Goal: Find specific page/section: Find specific page/section

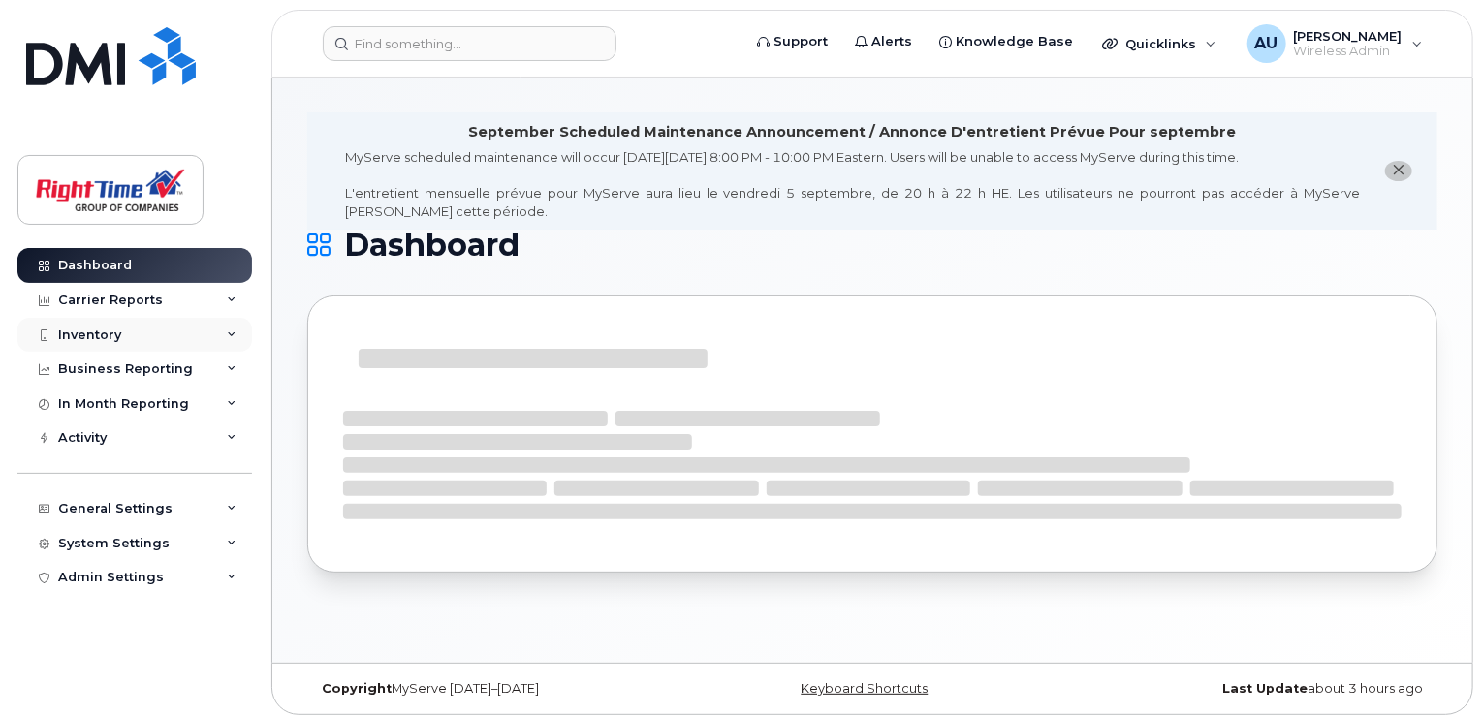
click at [236, 335] on icon at bounding box center [232, 336] width 10 height 10
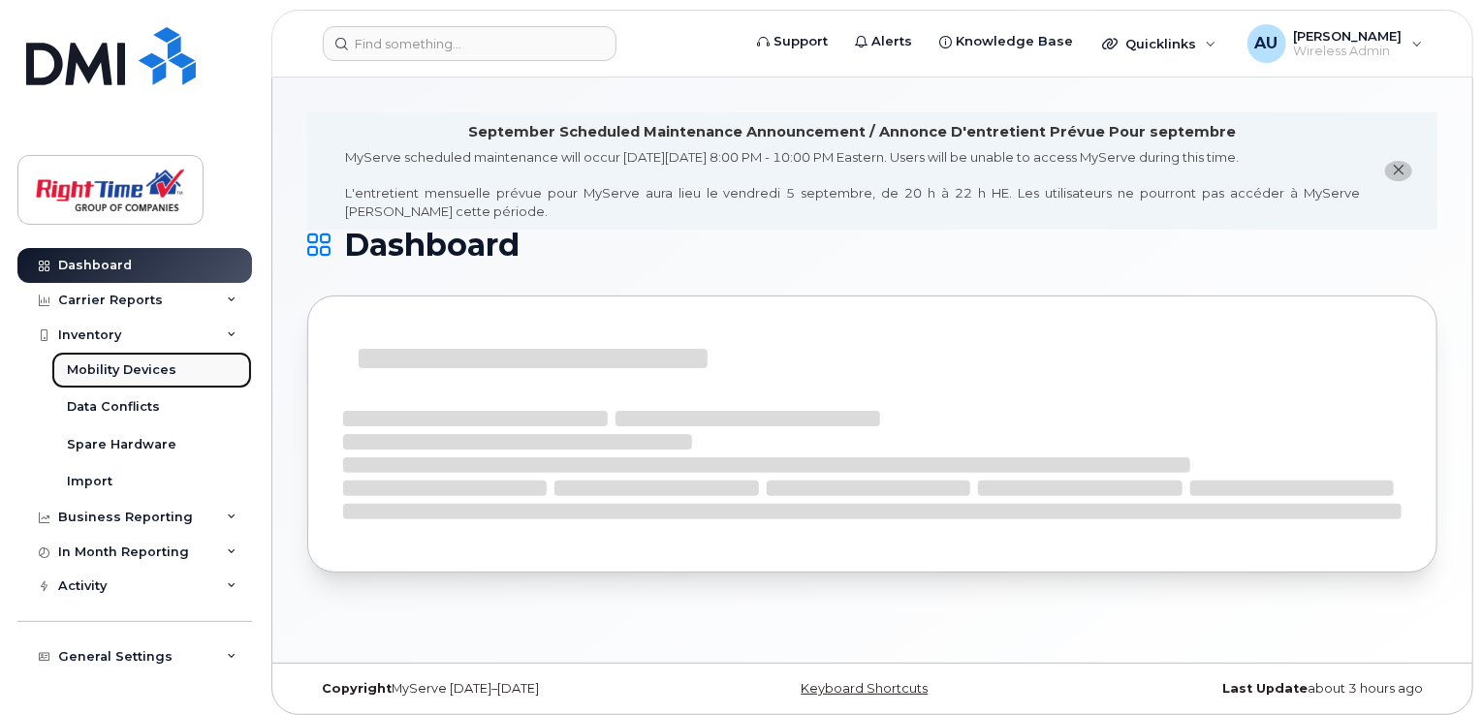
click at [161, 367] on div "Mobility Devices" at bounding box center [122, 370] width 110 height 17
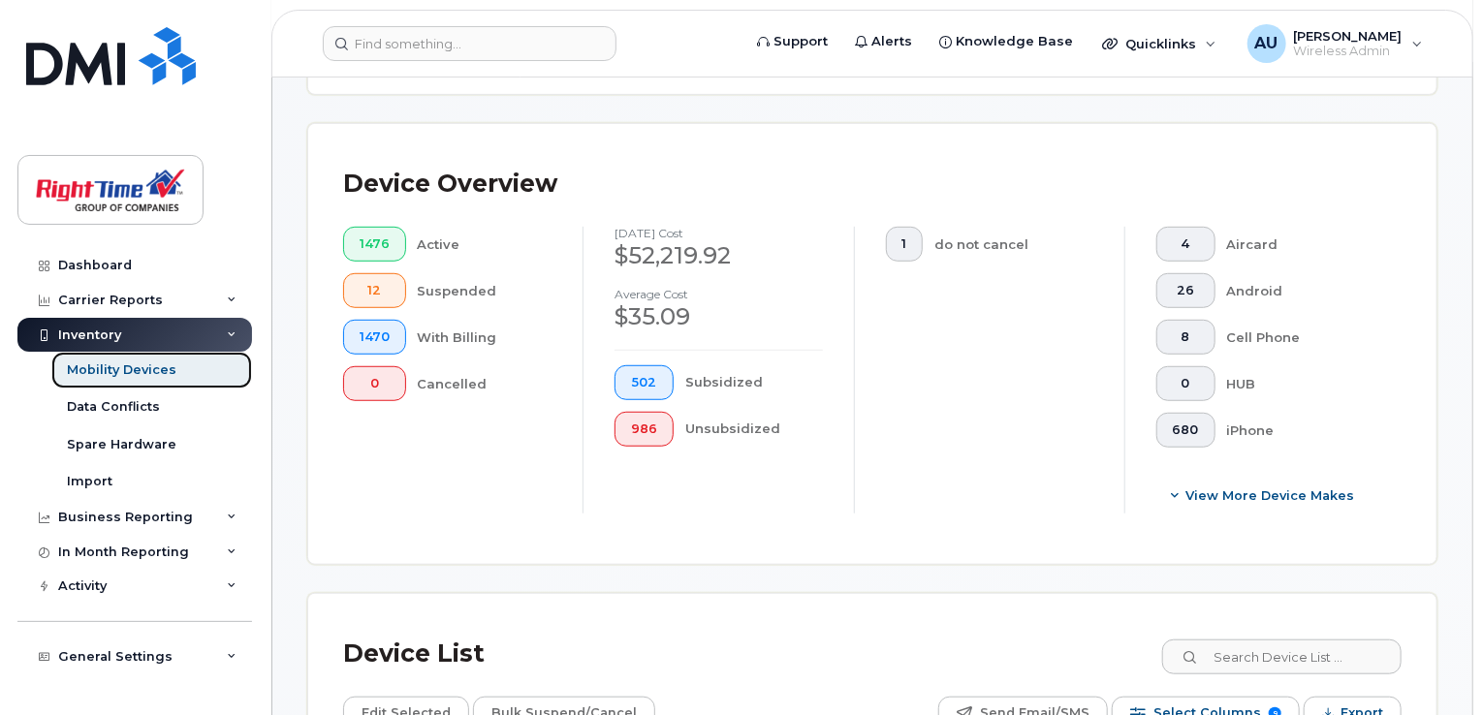
scroll to position [775, 0]
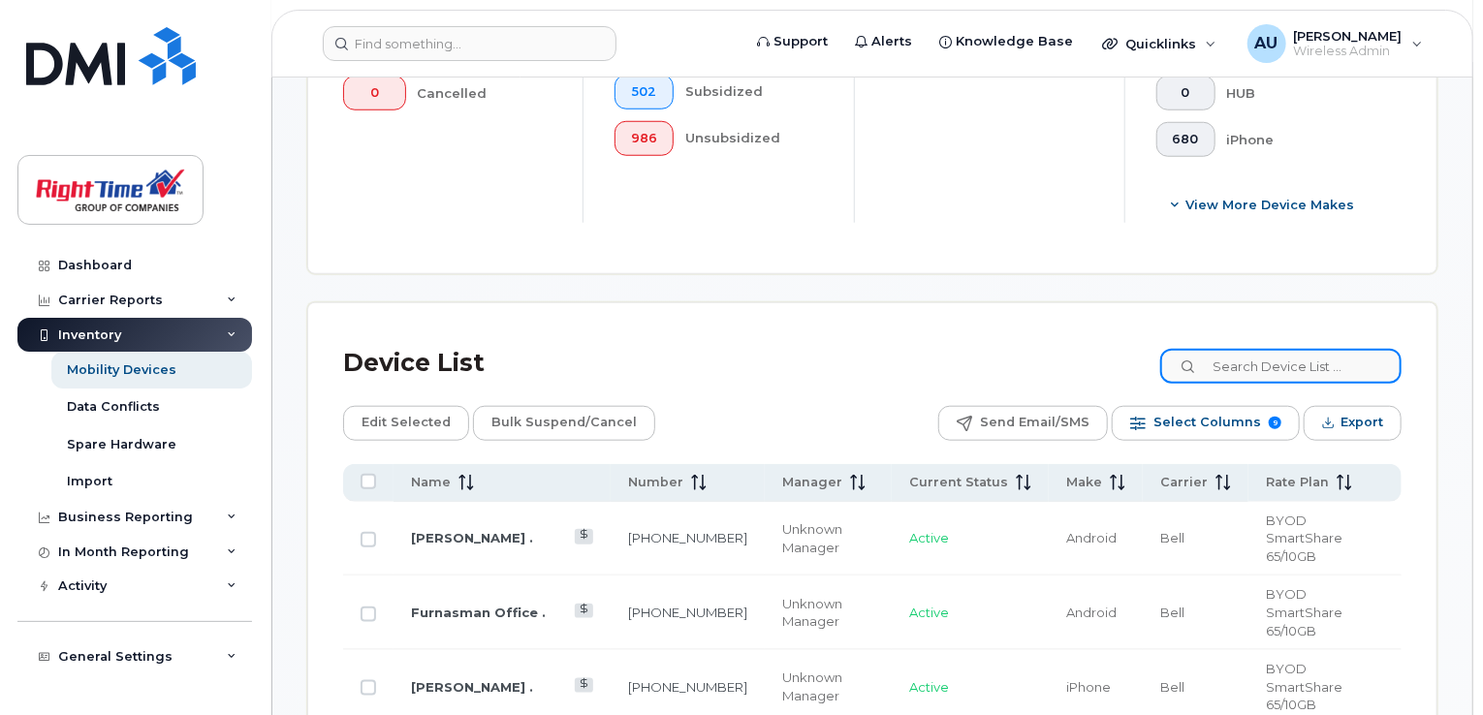
click at [1269, 371] on input at bounding box center [1280, 366] width 241 height 35
paste input "LW3CYNHYJ4"
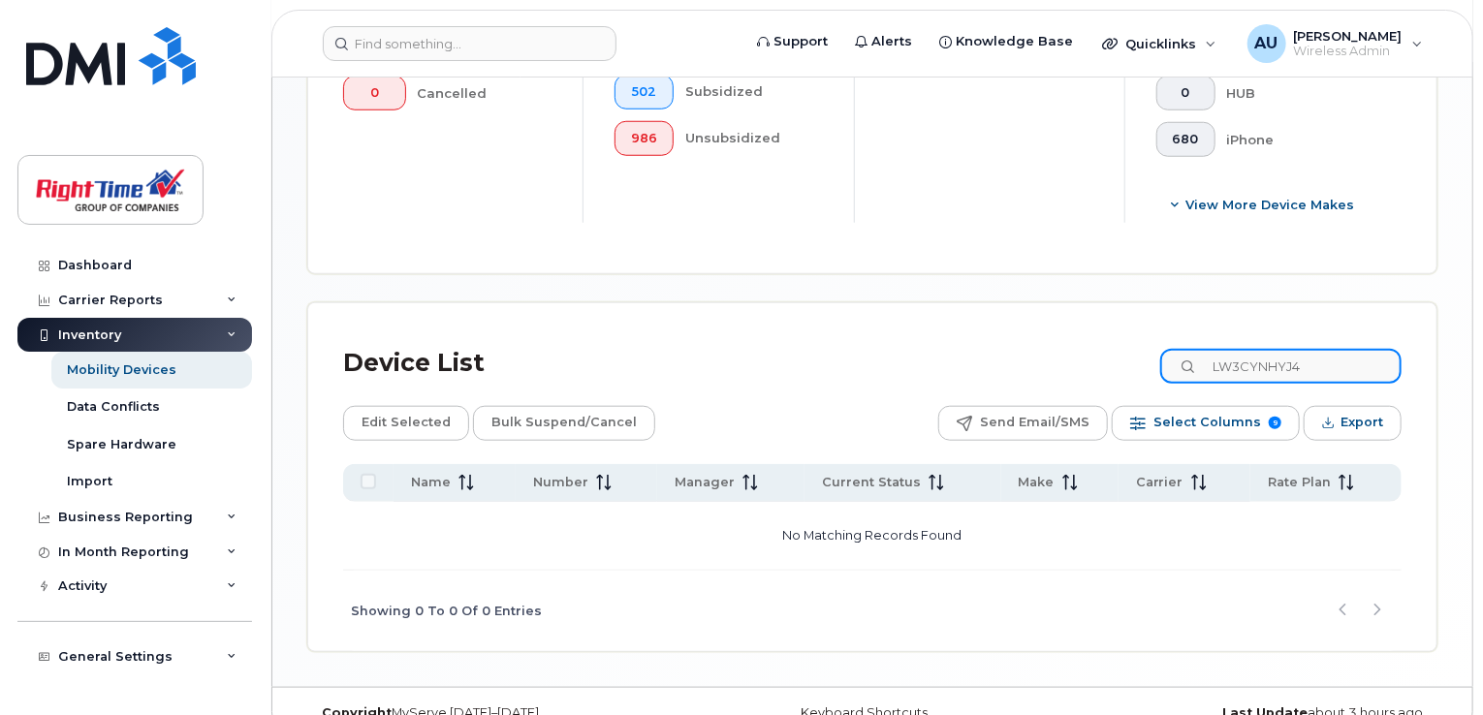
click at [1224, 361] on input "LW3CYNHYJ4" at bounding box center [1280, 366] width 241 height 35
click at [1363, 364] on input "LW3CYNHYJ4" at bounding box center [1280, 366] width 241 height 35
type input "LW3CYNHYJ4"
